Goal: Navigation & Orientation: Understand site structure

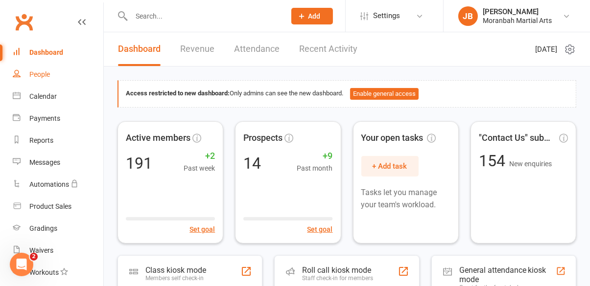
click at [41, 75] on div "People" at bounding box center [39, 74] width 21 height 8
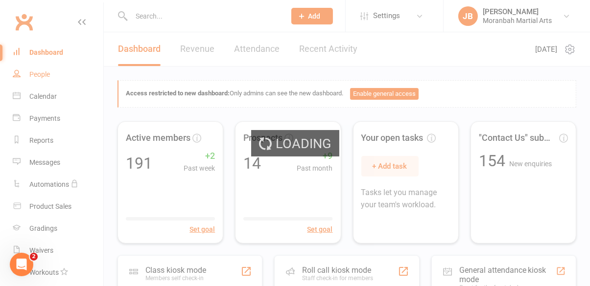
select select "100"
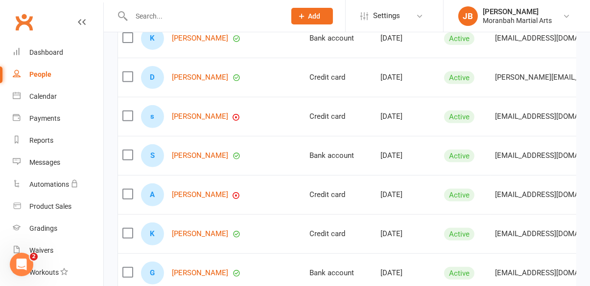
scroll to position [349, 0]
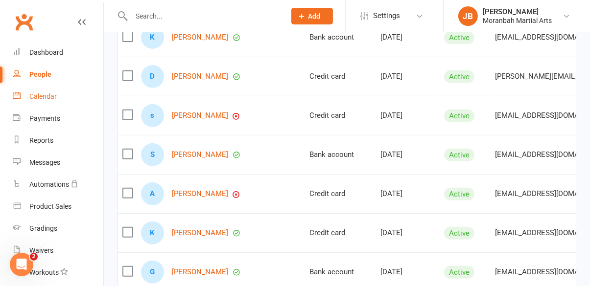
click at [56, 96] on div "Calendar" at bounding box center [42, 96] width 27 height 8
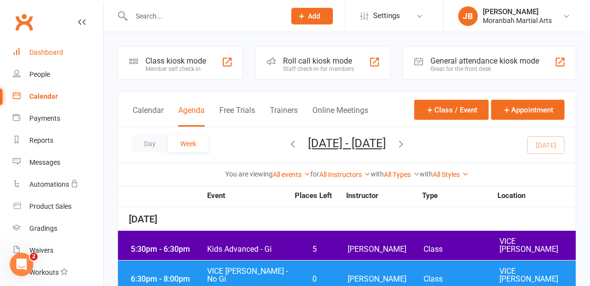
click at [49, 54] on div "Dashboard" at bounding box center [46, 52] width 34 height 8
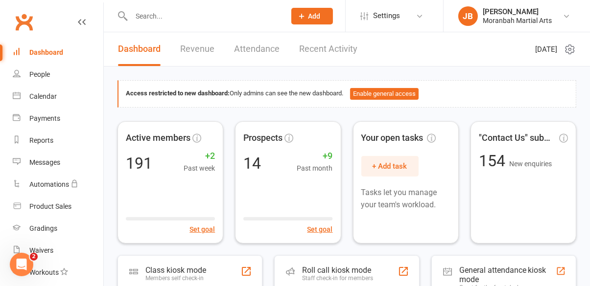
click at [267, 45] on link "Attendance" at bounding box center [257, 49] width 46 height 34
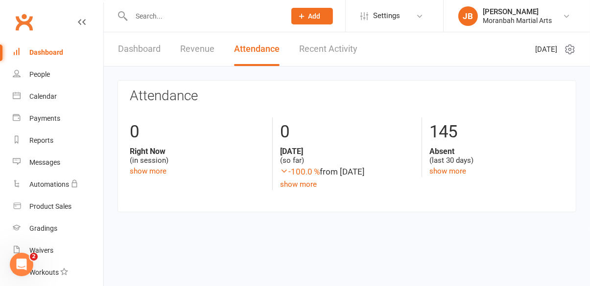
click at [337, 48] on link "Recent Activity" at bounding box center [328, 49] width 58 height 34
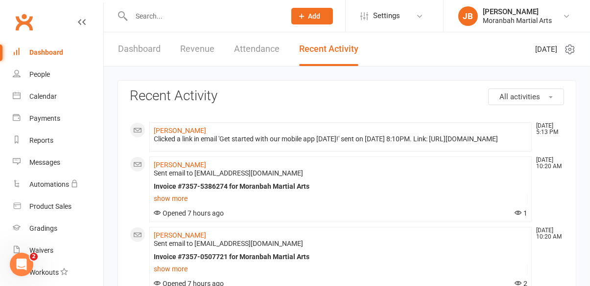
click at [49, 58] on link "Dashboard" at bounding box center [58, 53] width 91 height 22
click at [43, 77] on div "People" at bounding box center [39, 74] width 21 height 8
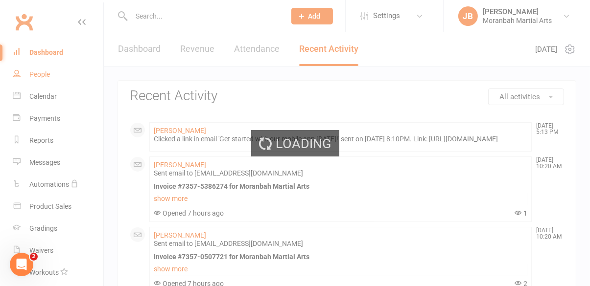
select select "100"
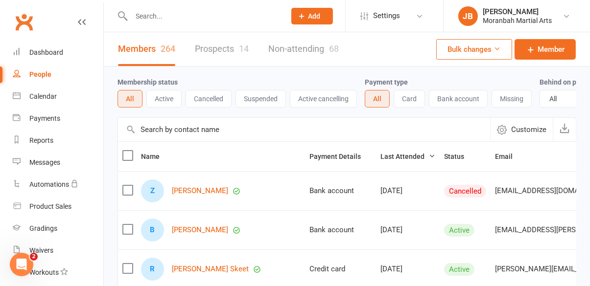
click at [160, 101] on button "Active" at bounding box center [163, 99] width 35 height 18
